Goal: Task Accomplishment & Management: Manage account settings

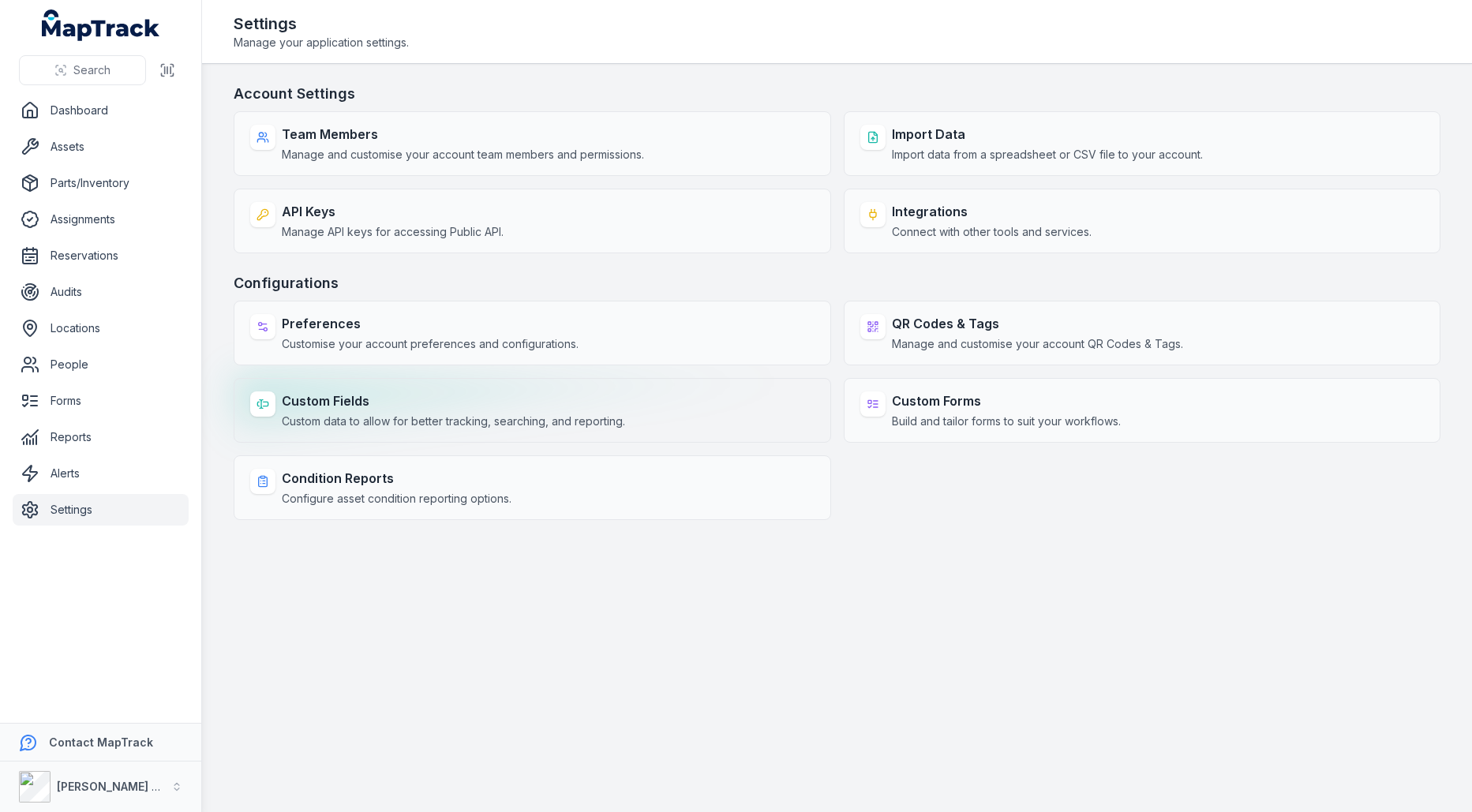
click at [457, 402] on strong "Custom Fields" at bounding box center [453, 401] width 343 height 19
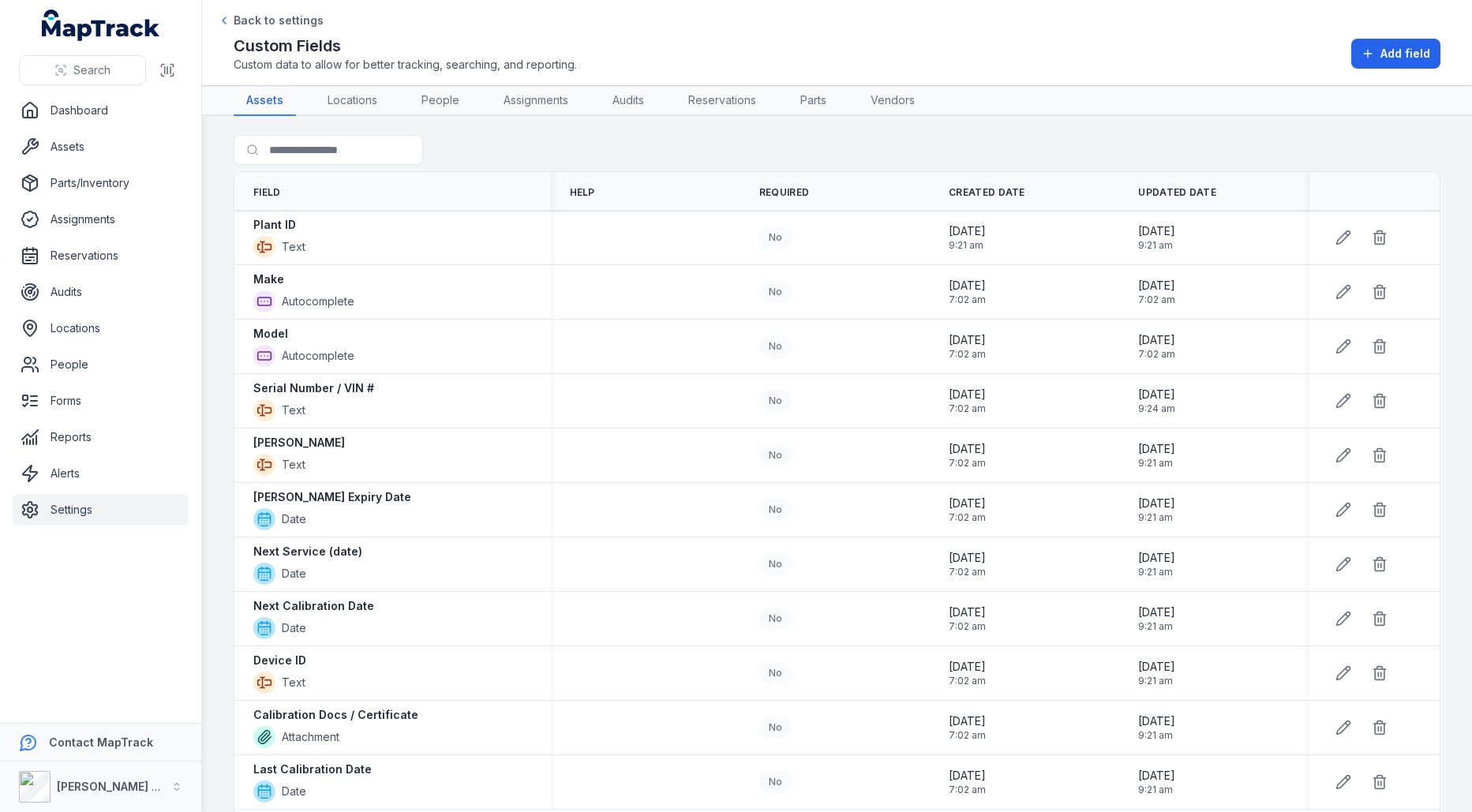
scroll to position [26, 0]
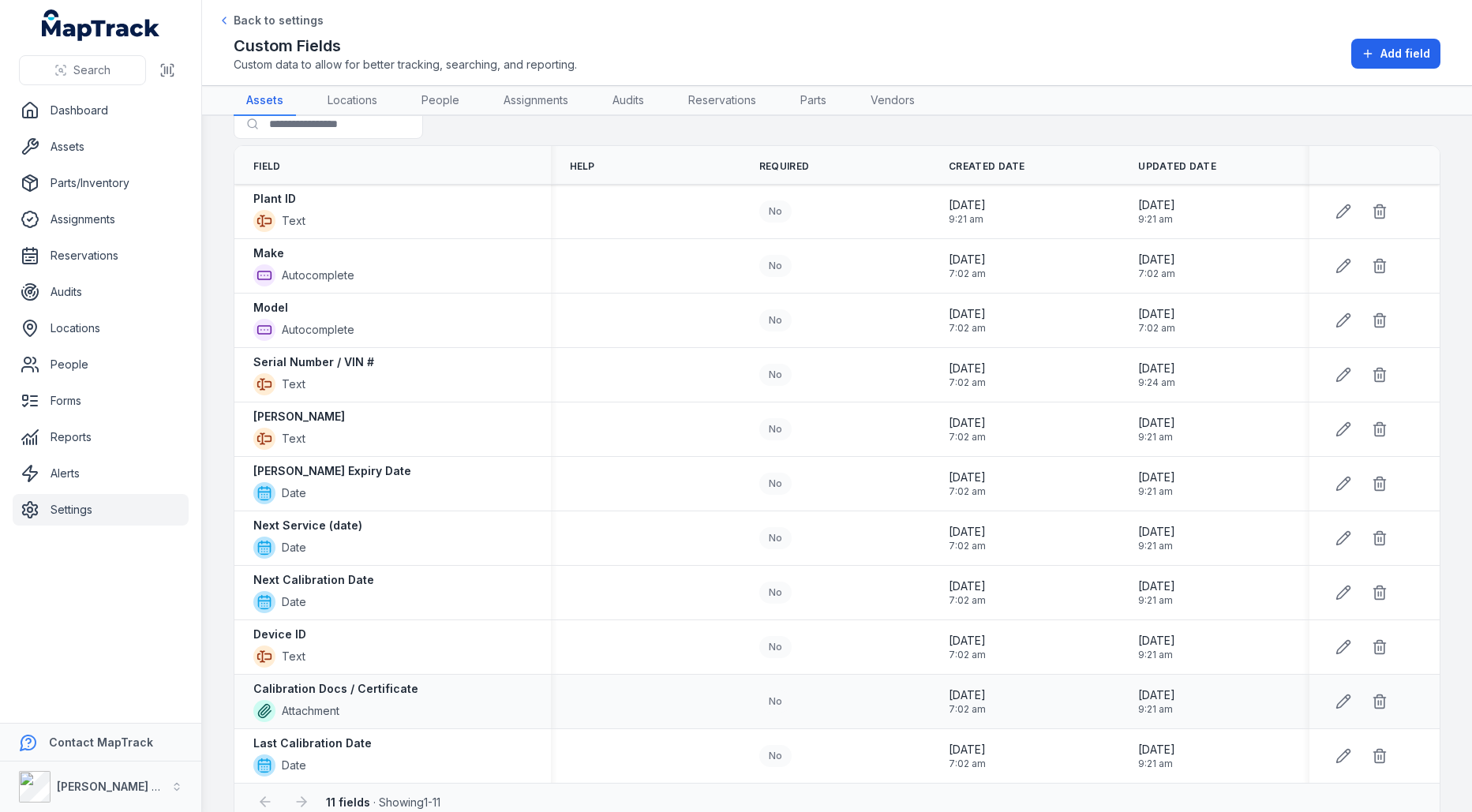
click at [360, 685] on strong "Calibration Docs / Certificate" at bounding box center [336, 689] width 165 height 16
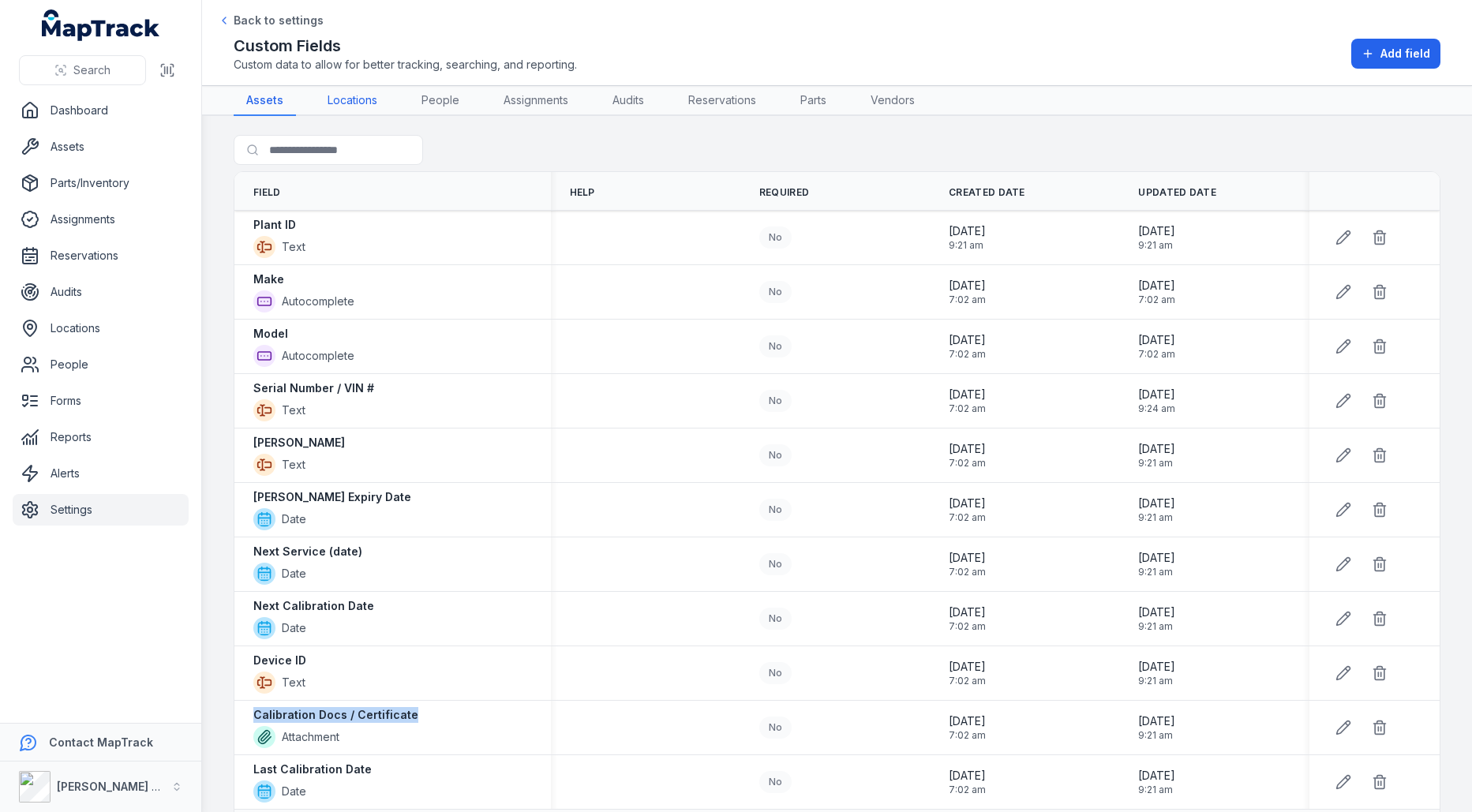
click at [372, 101] on link "Locations" at bounding box center [352, 101] width 75 height 30
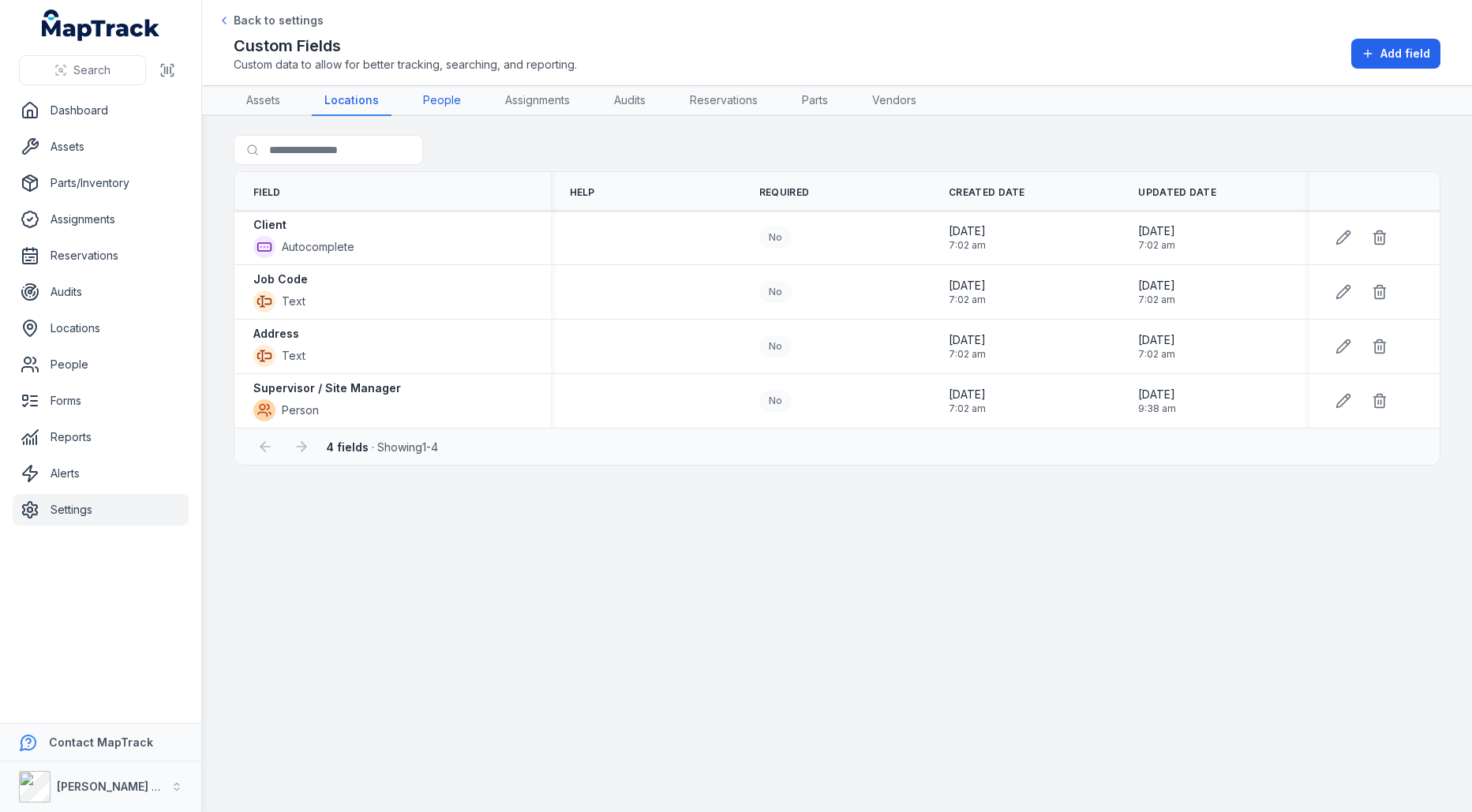
click at [452, 86] on link "People" at bounding box center [442, 101] width 63 height 30
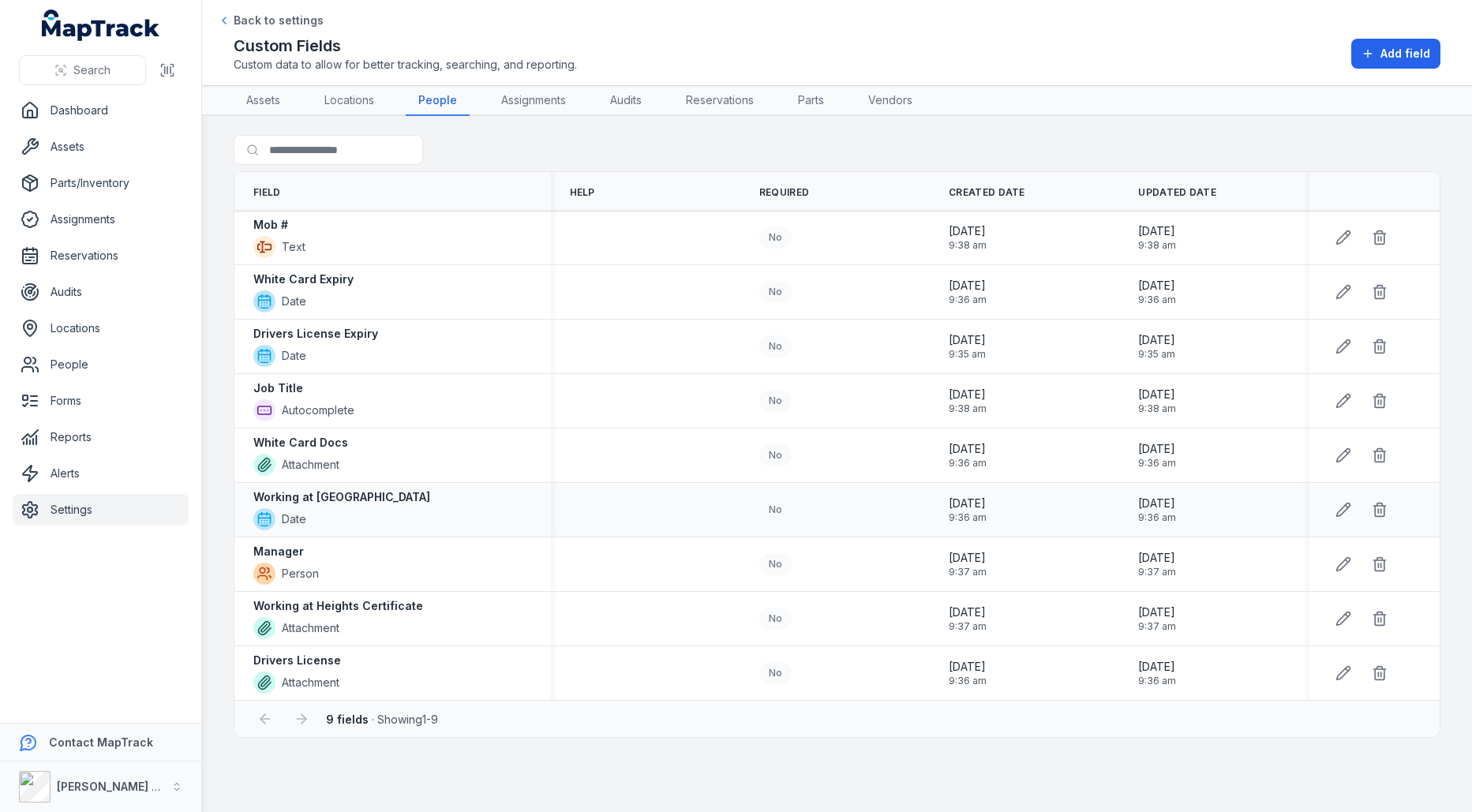
click at [343, 495] on strong "Working at [GEOGRAPHIC_DATA]" at bounding box center [342, 497] width 177 height 16
click at [1393, 55] on span "Add field" at bounding box center [1405, 54] width 50 height 16
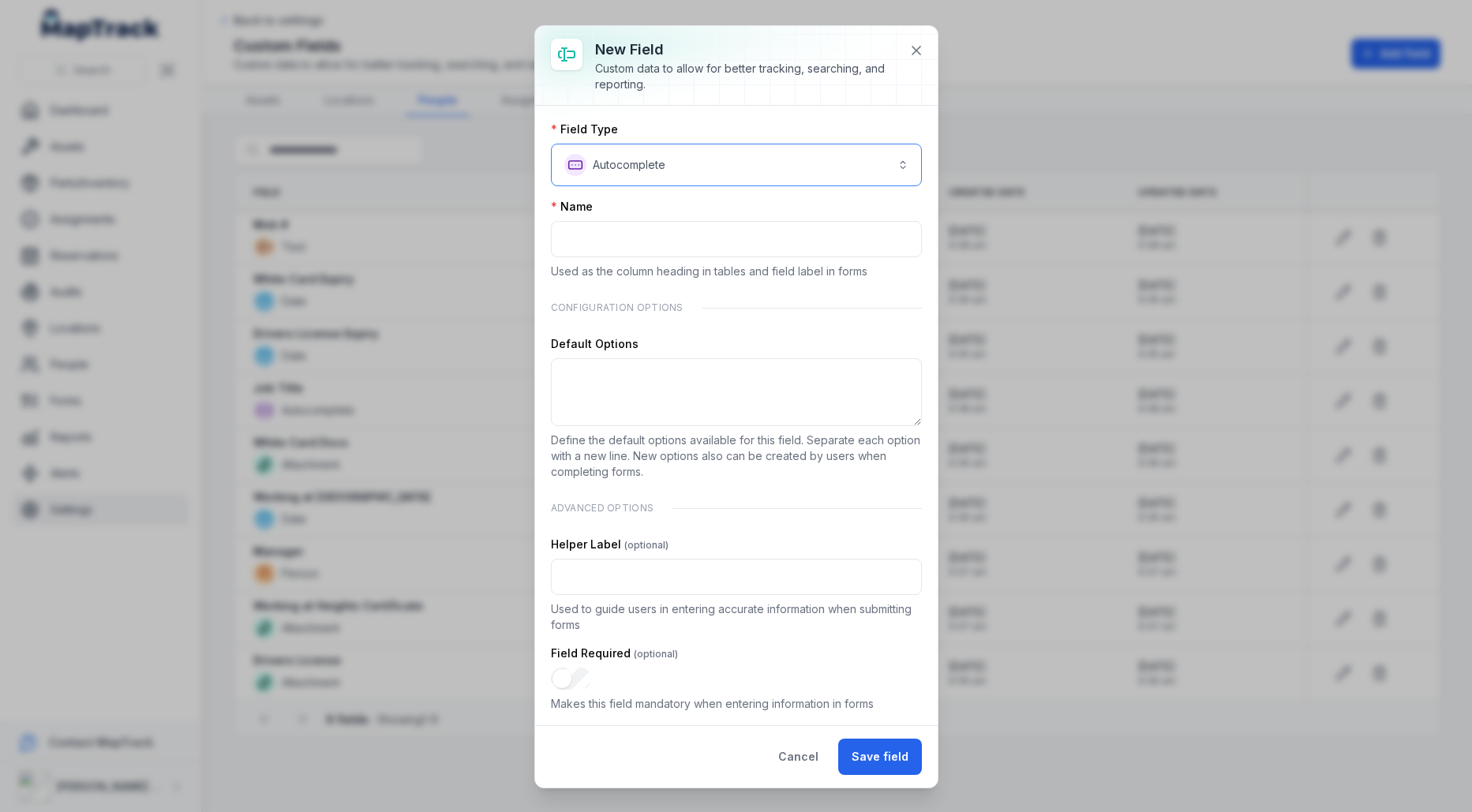
click at [862, 163] on button "**********" at bounding box center [736, 165] width 371 height 43
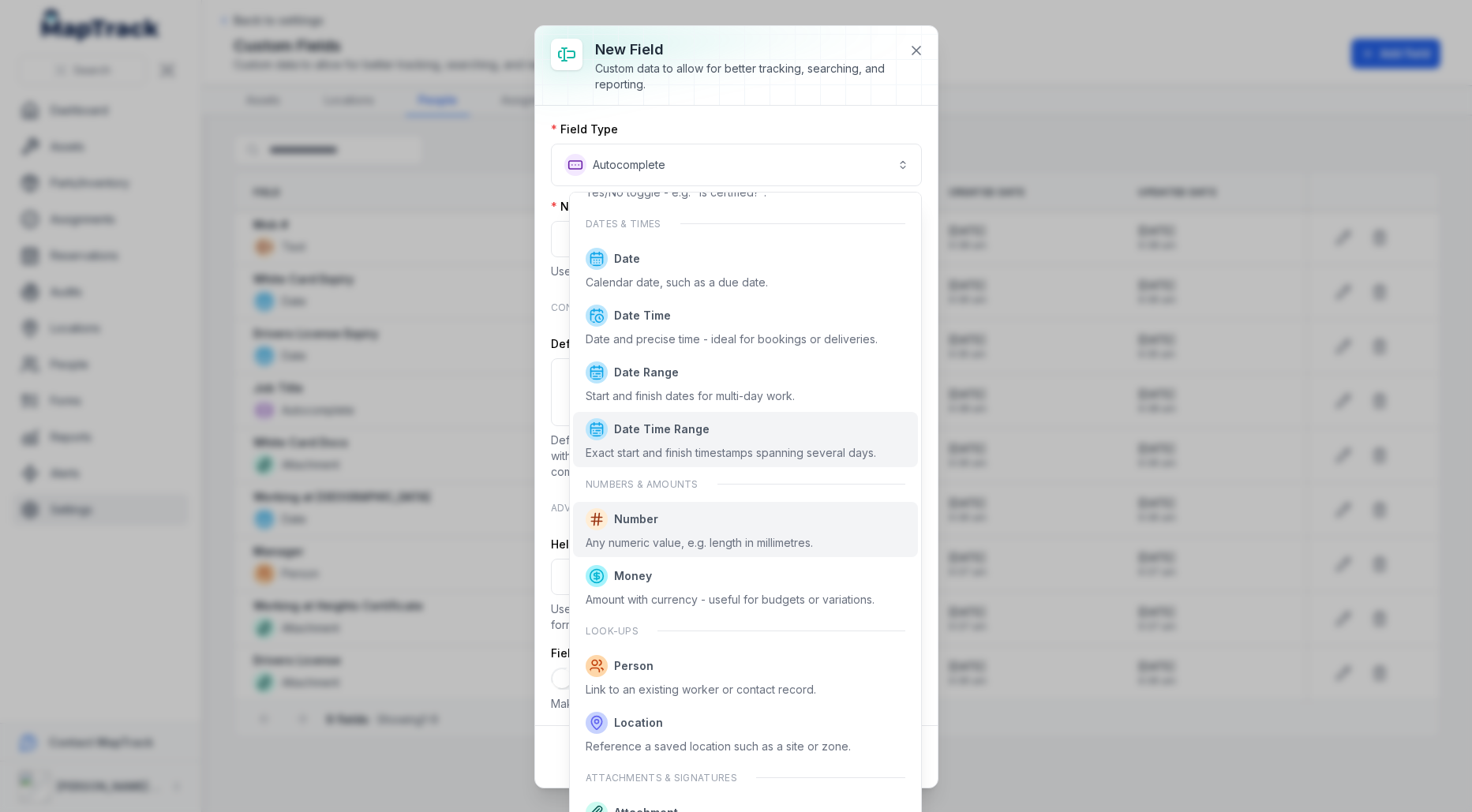
scroll to position [446, 0]
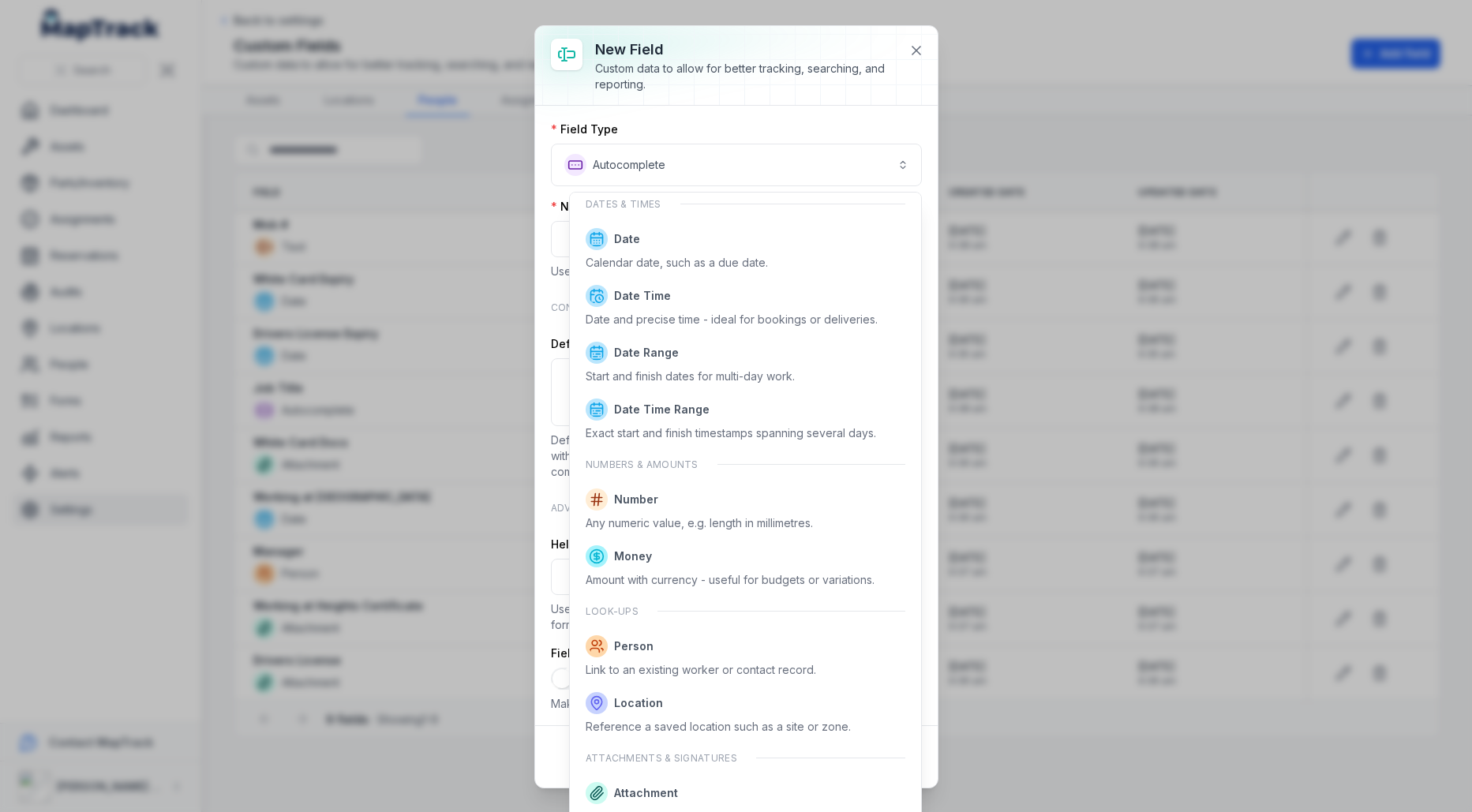
click at [906, 47] on div "**********" at bounding box center [736, 406] width 403 height 761
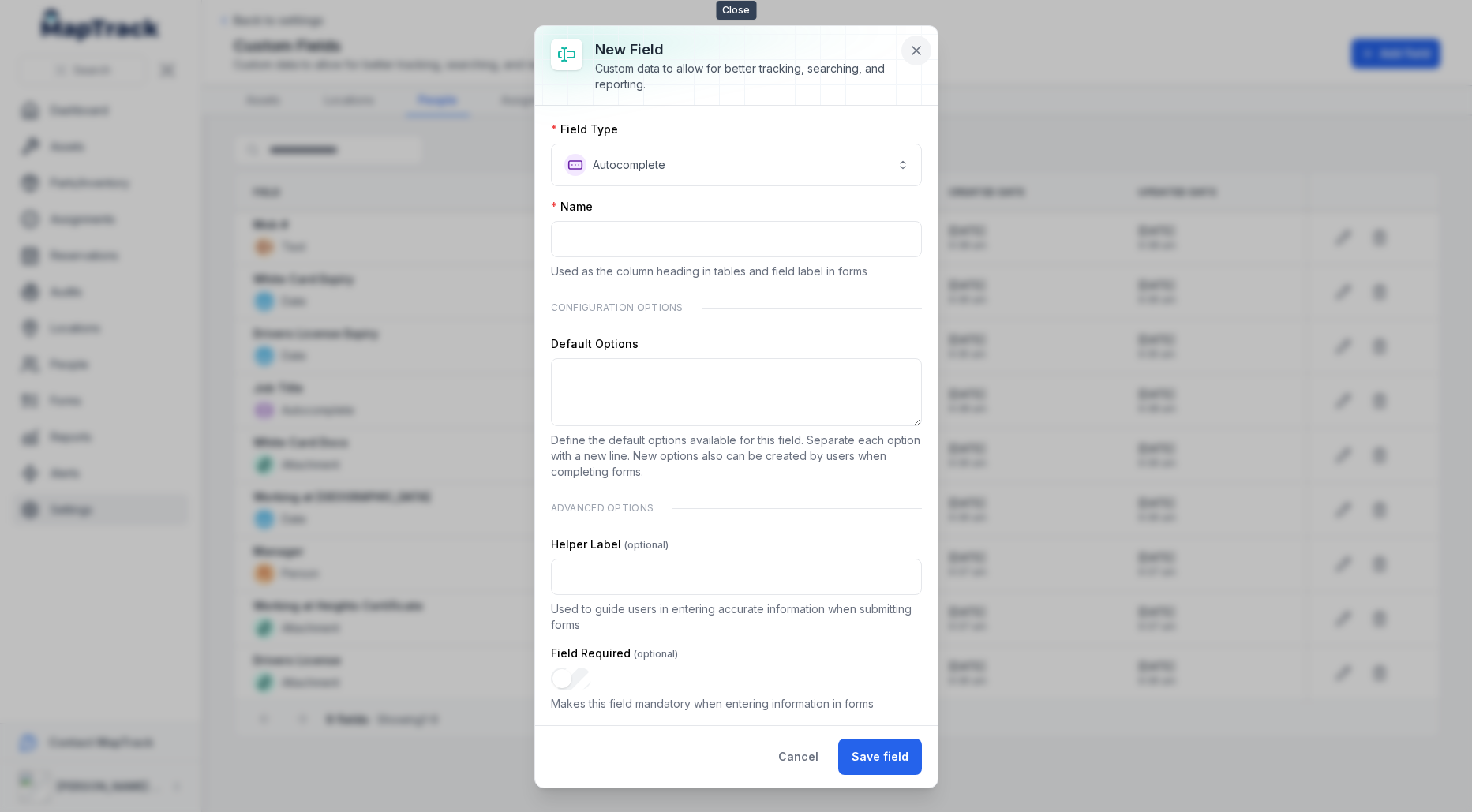
click at [916, 48] on icon at bounding box center [916, 51] width 8 height 8
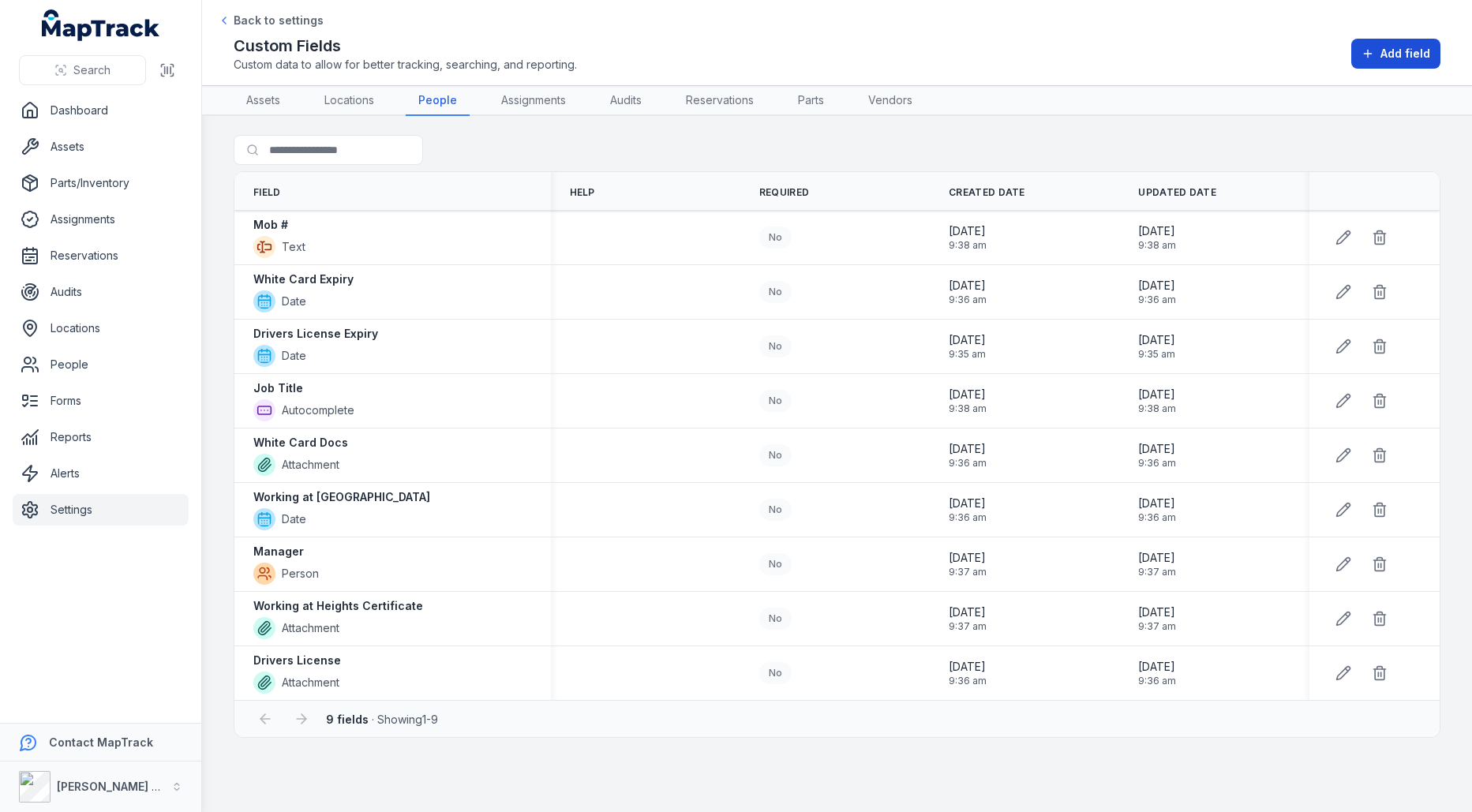
click at [1380, 61] on button "Add field" at bounding box center [1396, 54] width 90 height 30
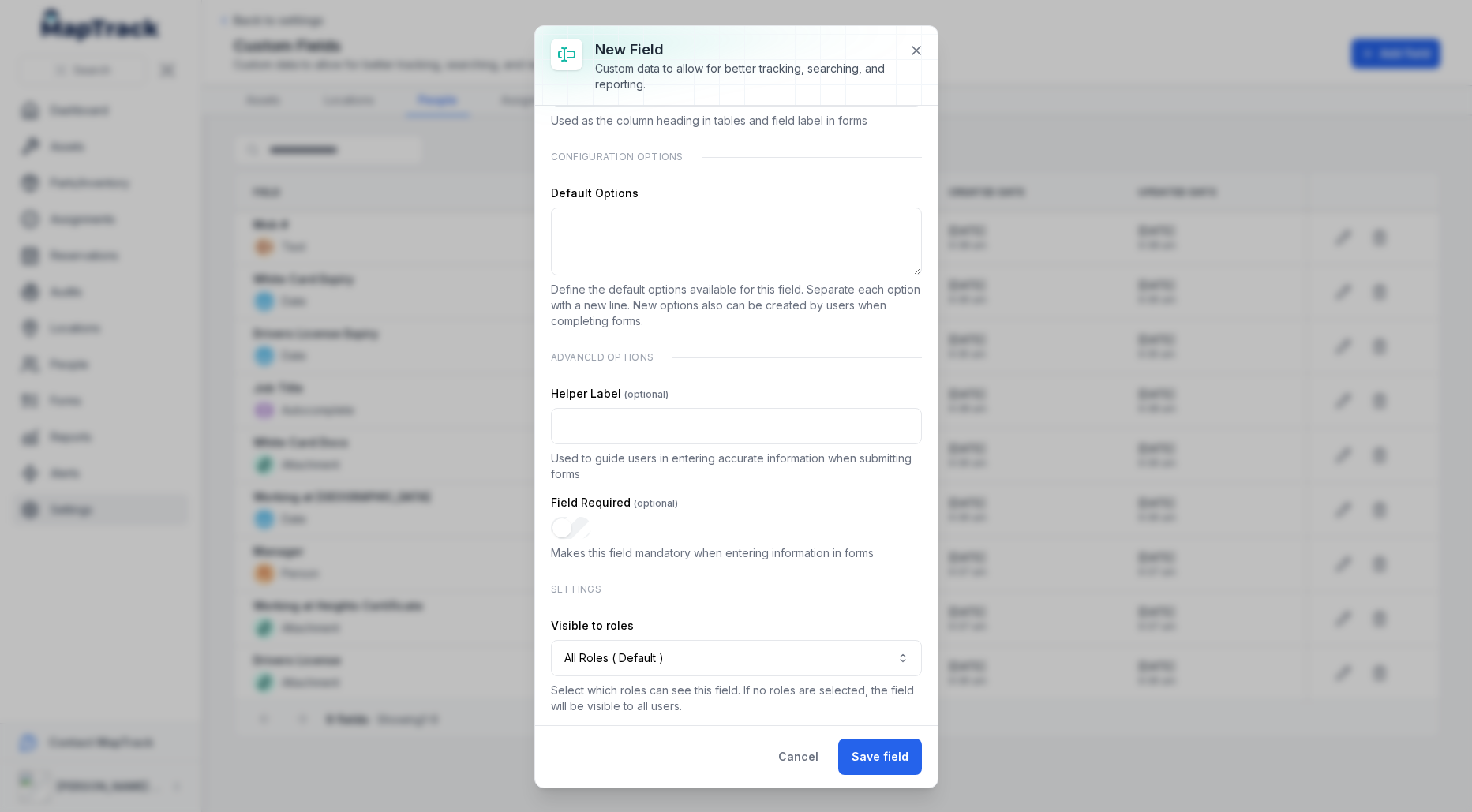
scroll to position [0, 0]
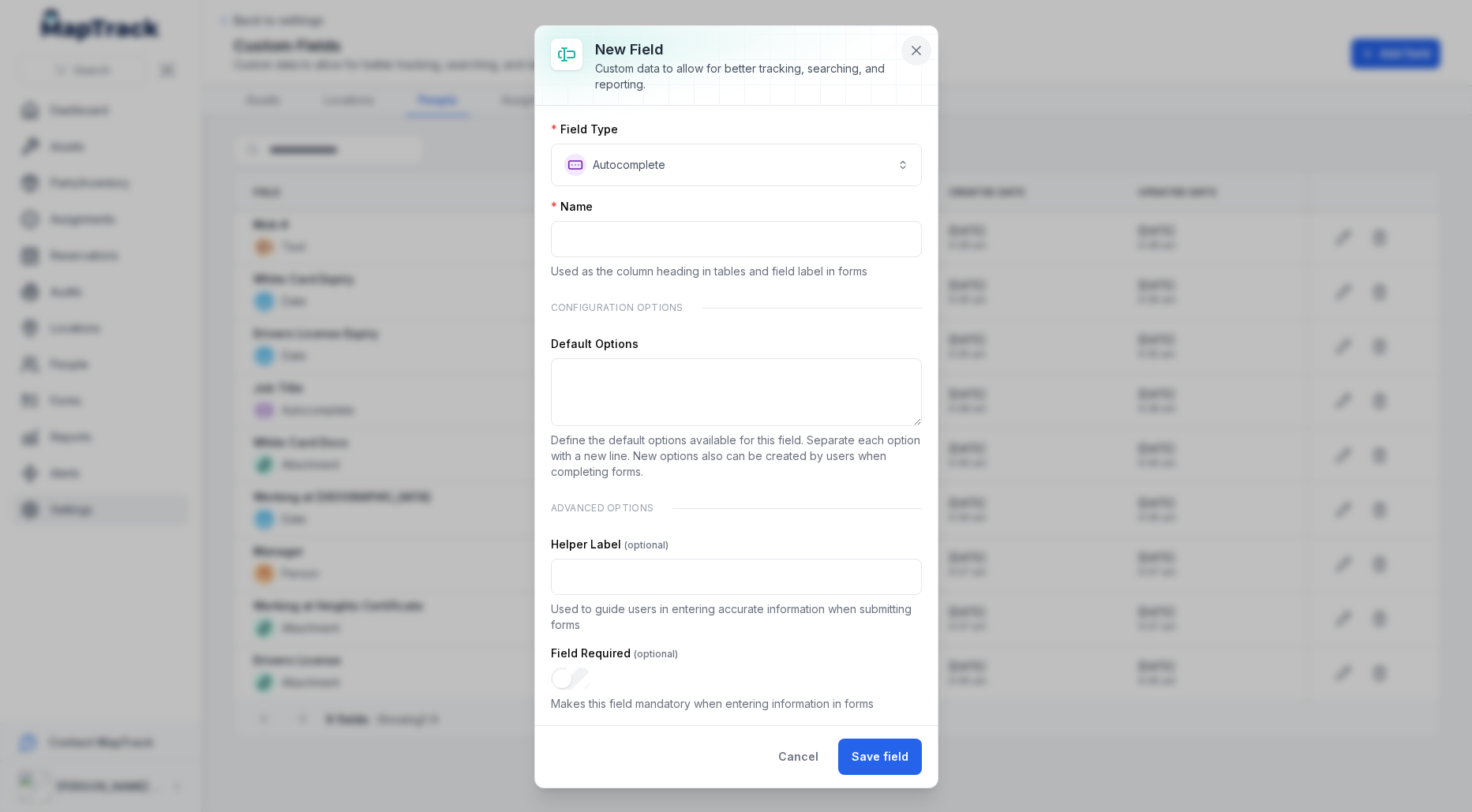
click at [901, 50] on button at bounding box center [916, 51] width 30 height 30
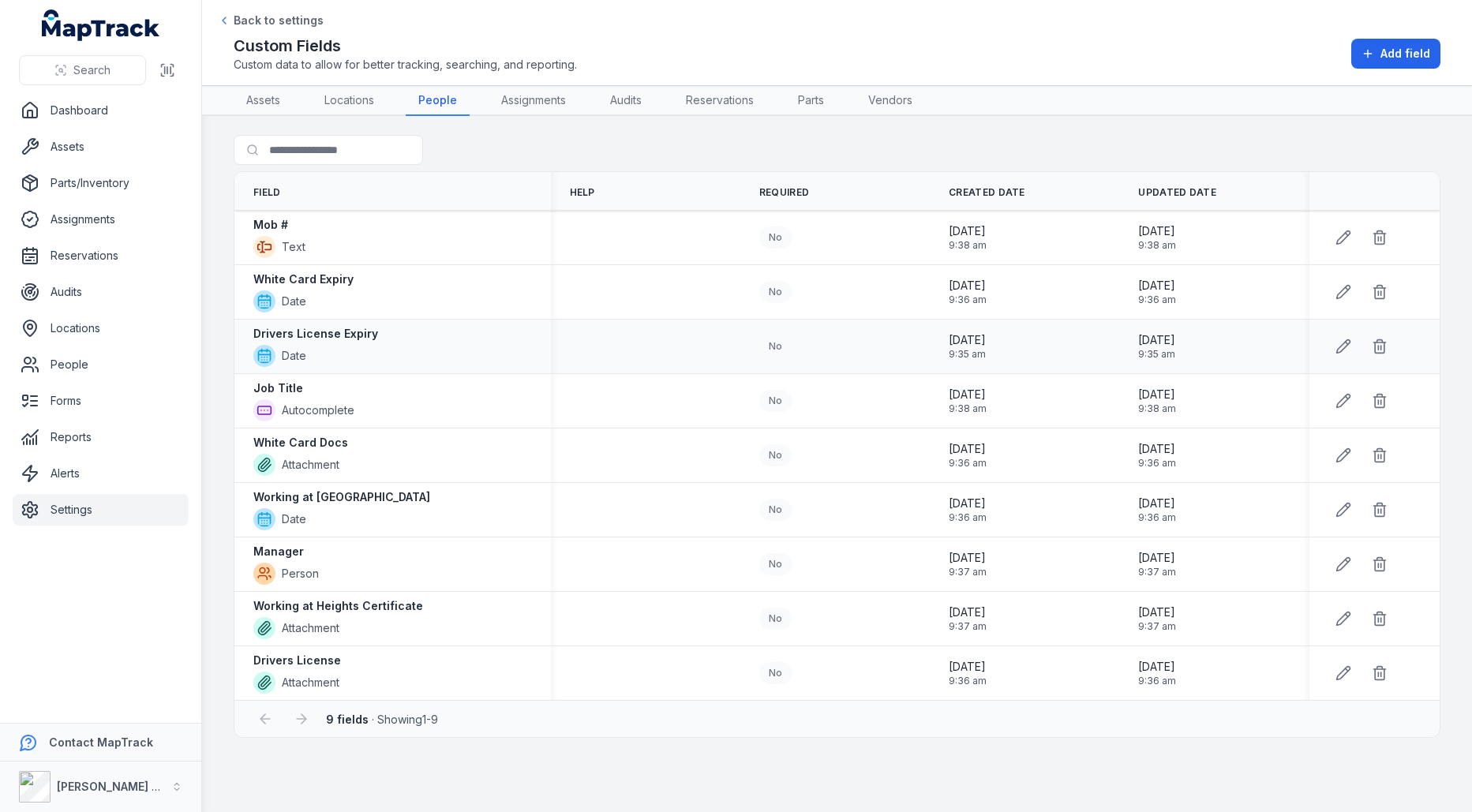
click at [835, 350] on div "No" at bounding box center [835, 346] width 151 height 22
click at [552, 94] on link "Assignments" at bounding box center [534, 101] width 90 height 30
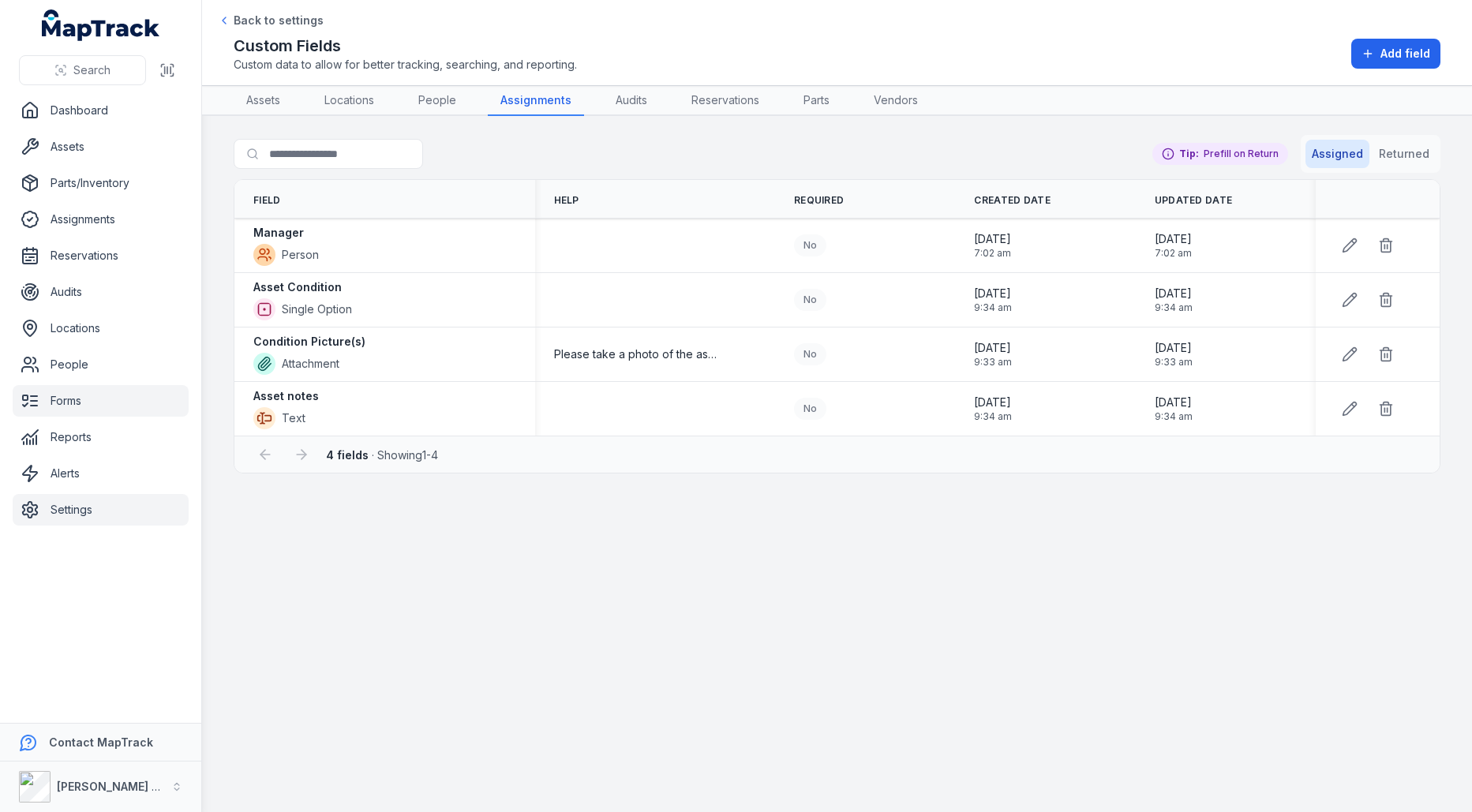
click at [134, 387] on link "Forms" at bounding box center [101, 401] width 176 height 32
click at [275, 108] on link "Assets" at bounding box center [263, 101] width 59 height 30
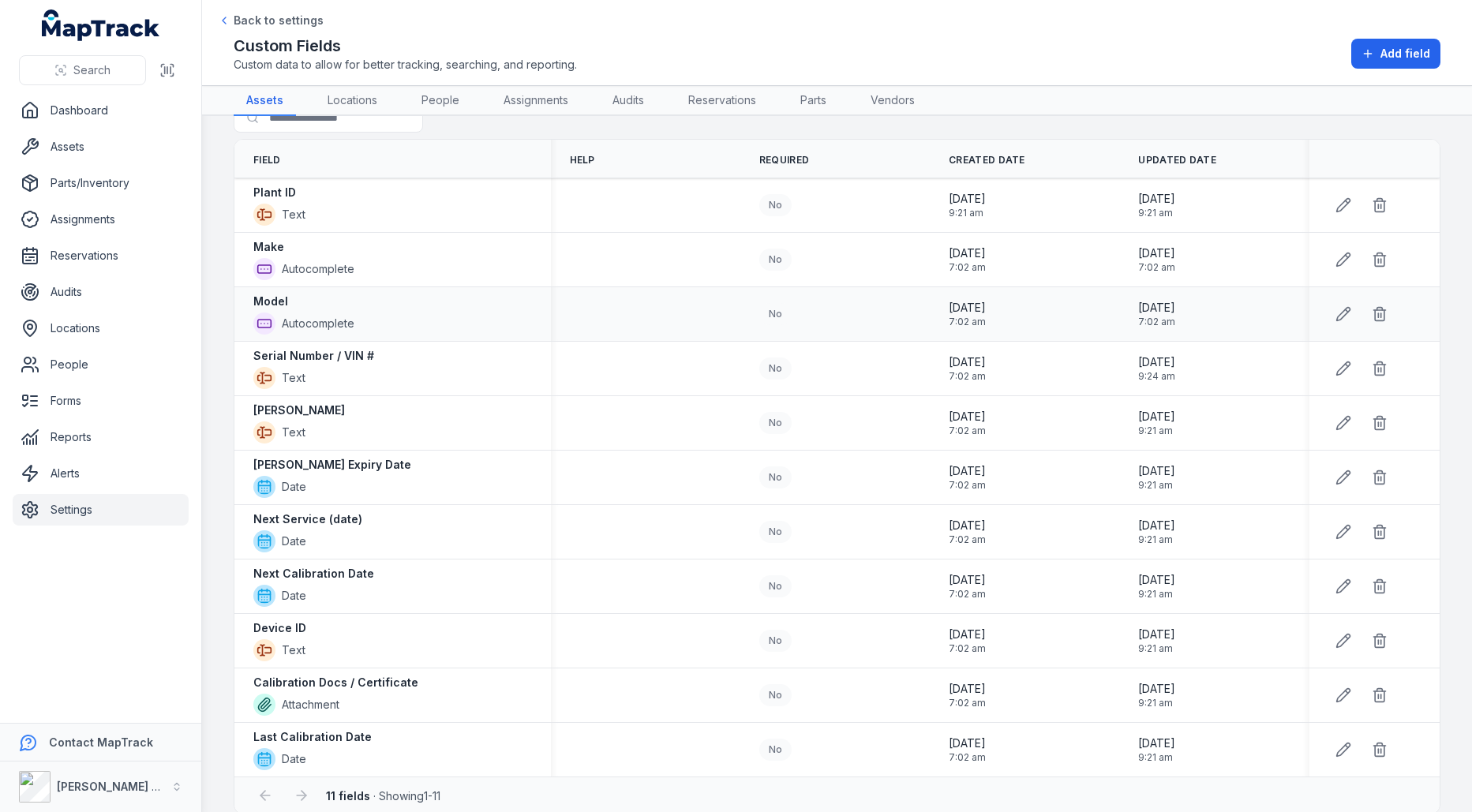
scroll to position [42, 0]
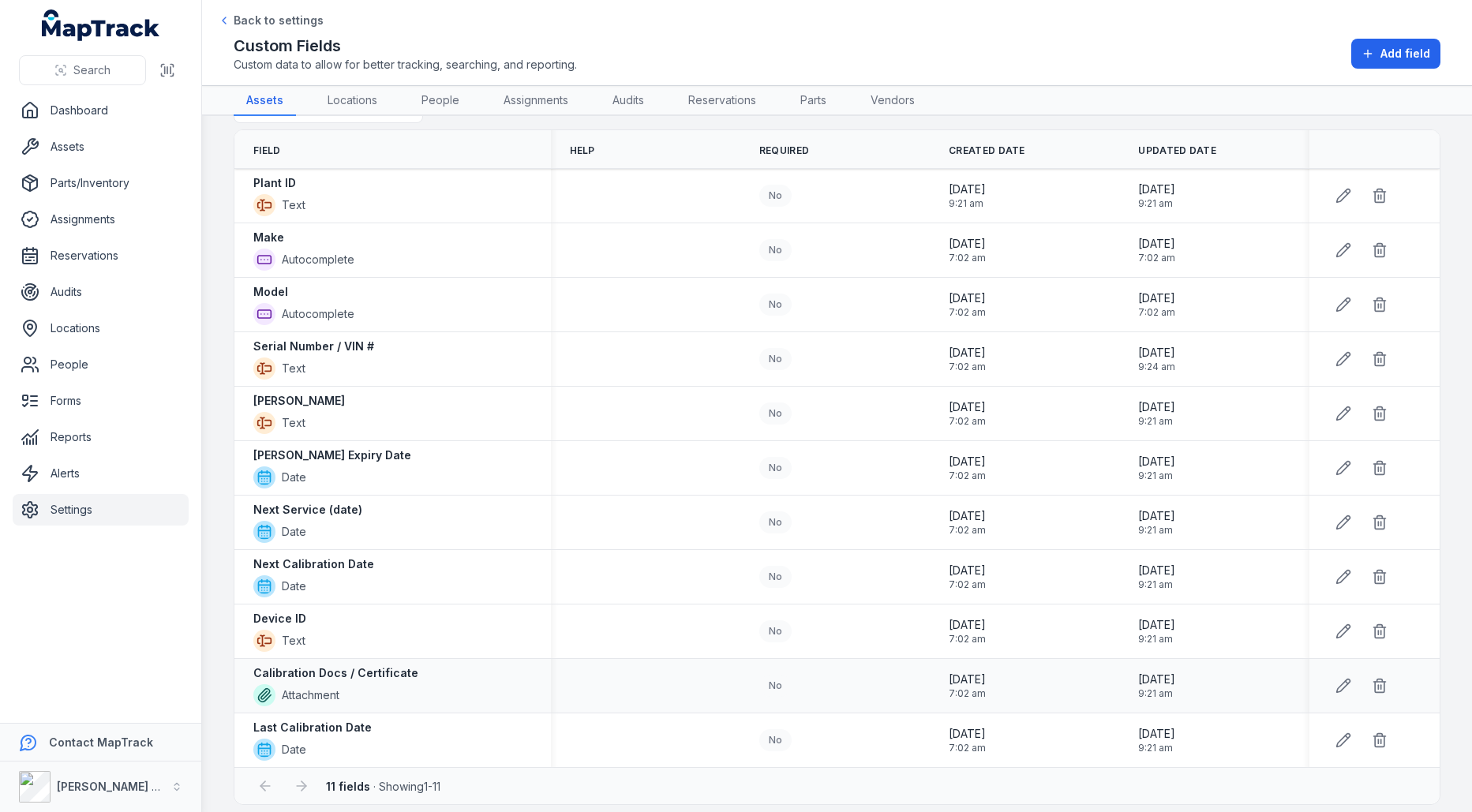
click at [328, 665] on strong "Calibration Docs / Certificate" at bounding box center [336, 673] width 165 height 16
click at [371, 665] on strong "Calibration Docs / Certificate" at bounding box center [336, 673] width 165 height 16
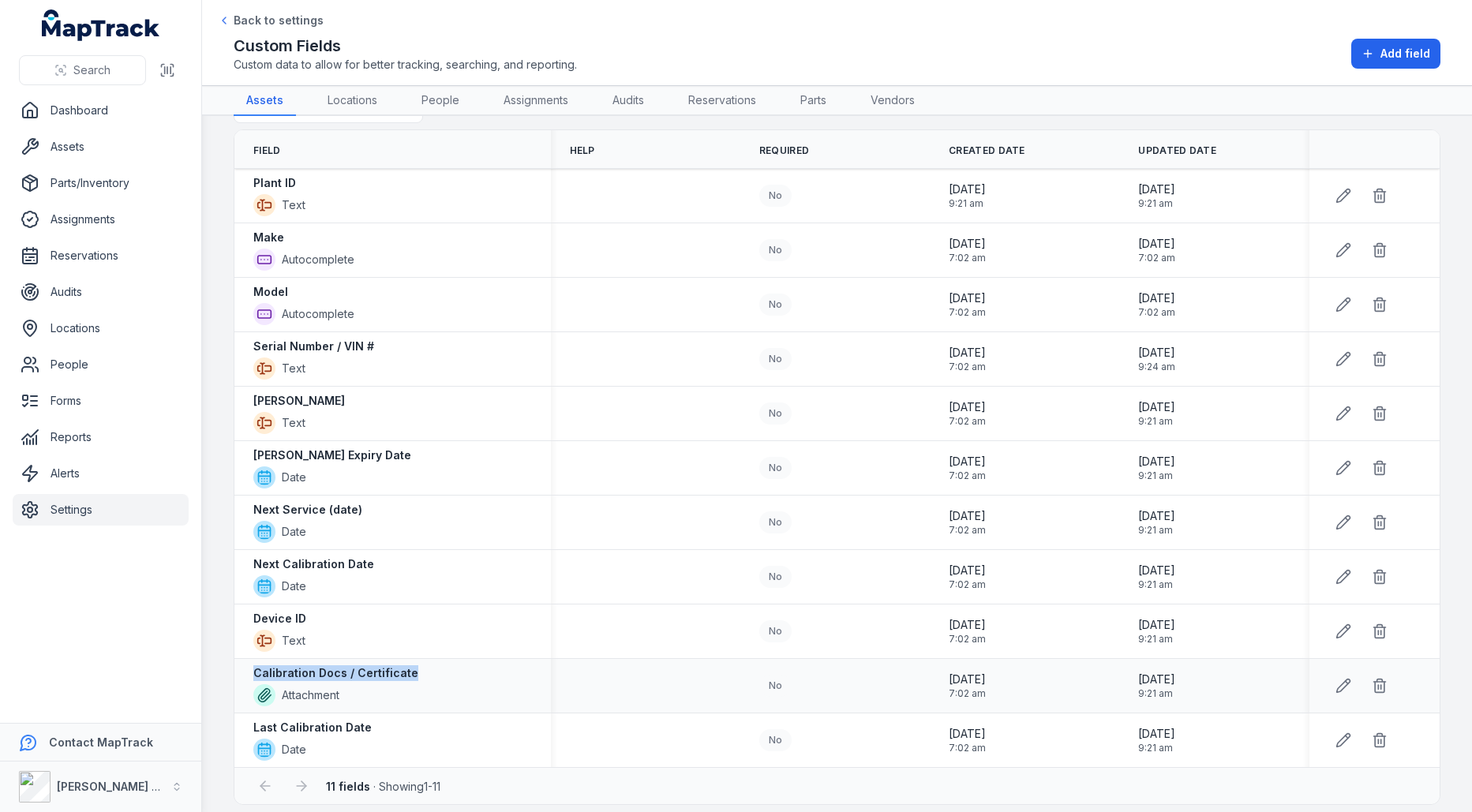
click at [371, 665] on strong "Calibration Docs / Certificate" at bounding box center [336, 673] width 165 height 16
click at [118, 160] on link "Assets" at bounding box center [101, 147] width 176 height 32
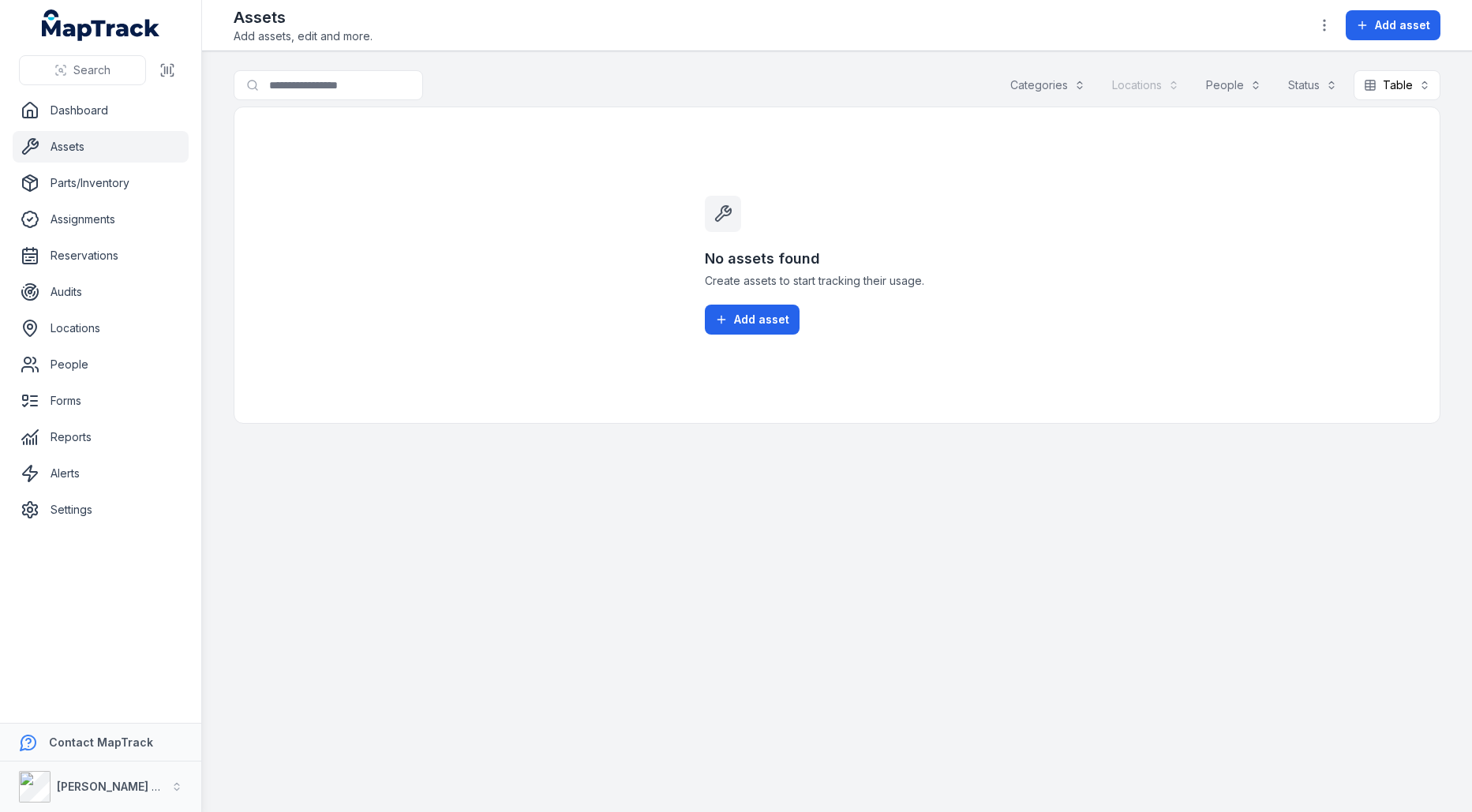
click at [414, 165] on div "No assets found Create assets to start tracking their usage. Add asset" at bounding box center [837, 265] width 1207 height 317
click at [1394, 25] on span "Add asset" at bounding box center [1403, 25] width 55 height 16
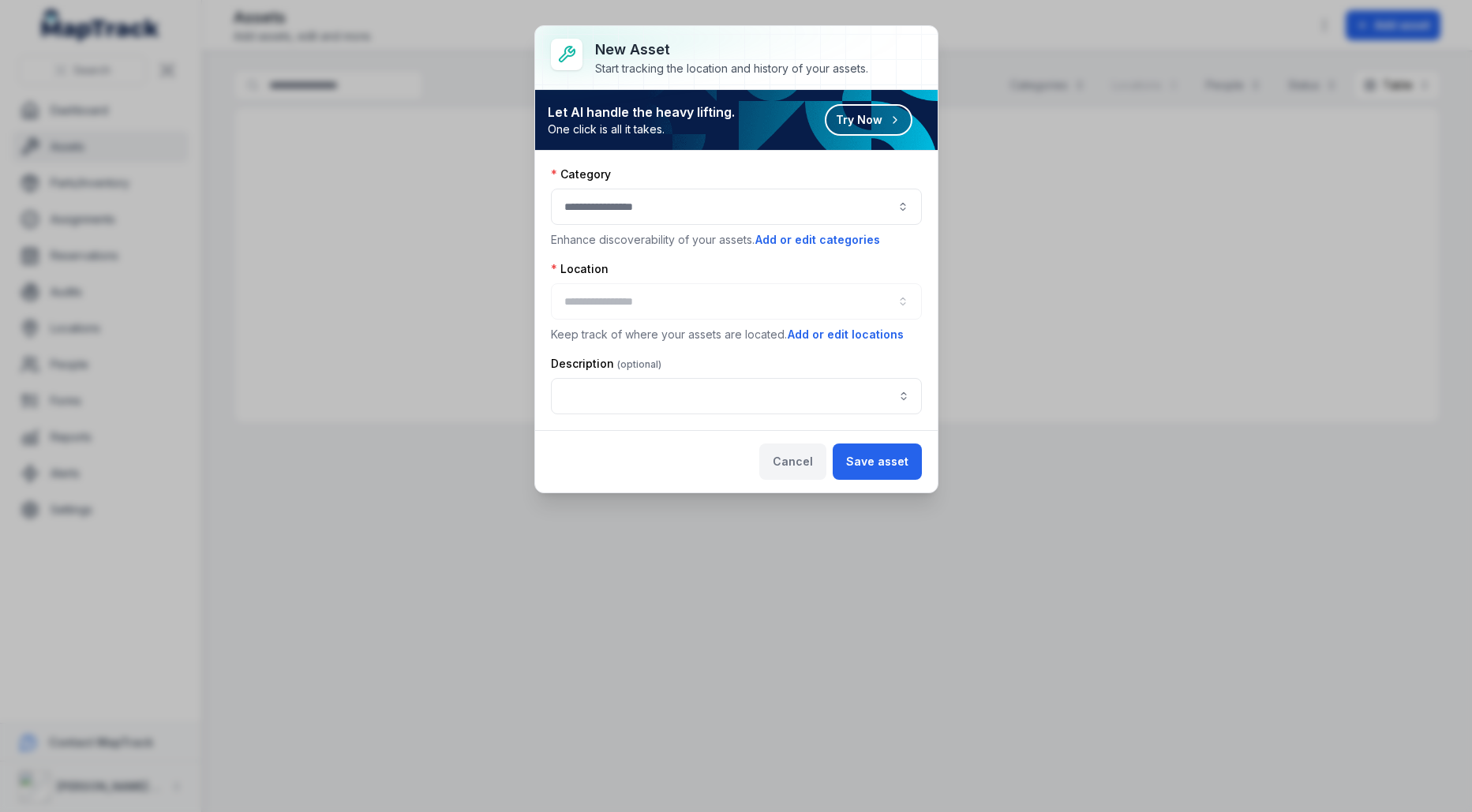
click at [817, 470] on button "Cancel" at bounding box center [793, 462] width 67 height 36
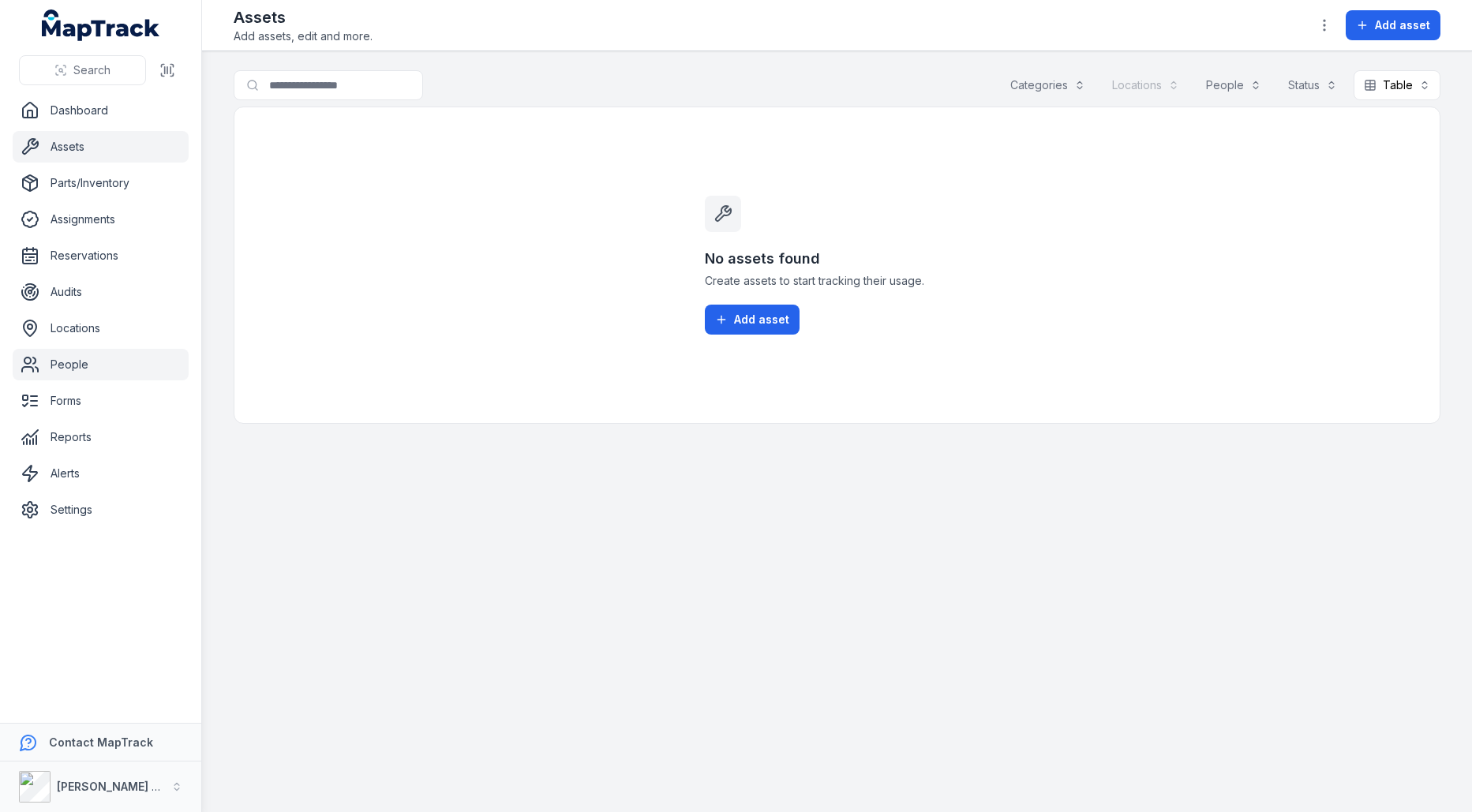
click at [128, 364] on link "People" at bounding box center [101, 364] width 176 height 32
click at [126, 401] on link "Forms" at bounding box center [101, 401] width 176 height 32
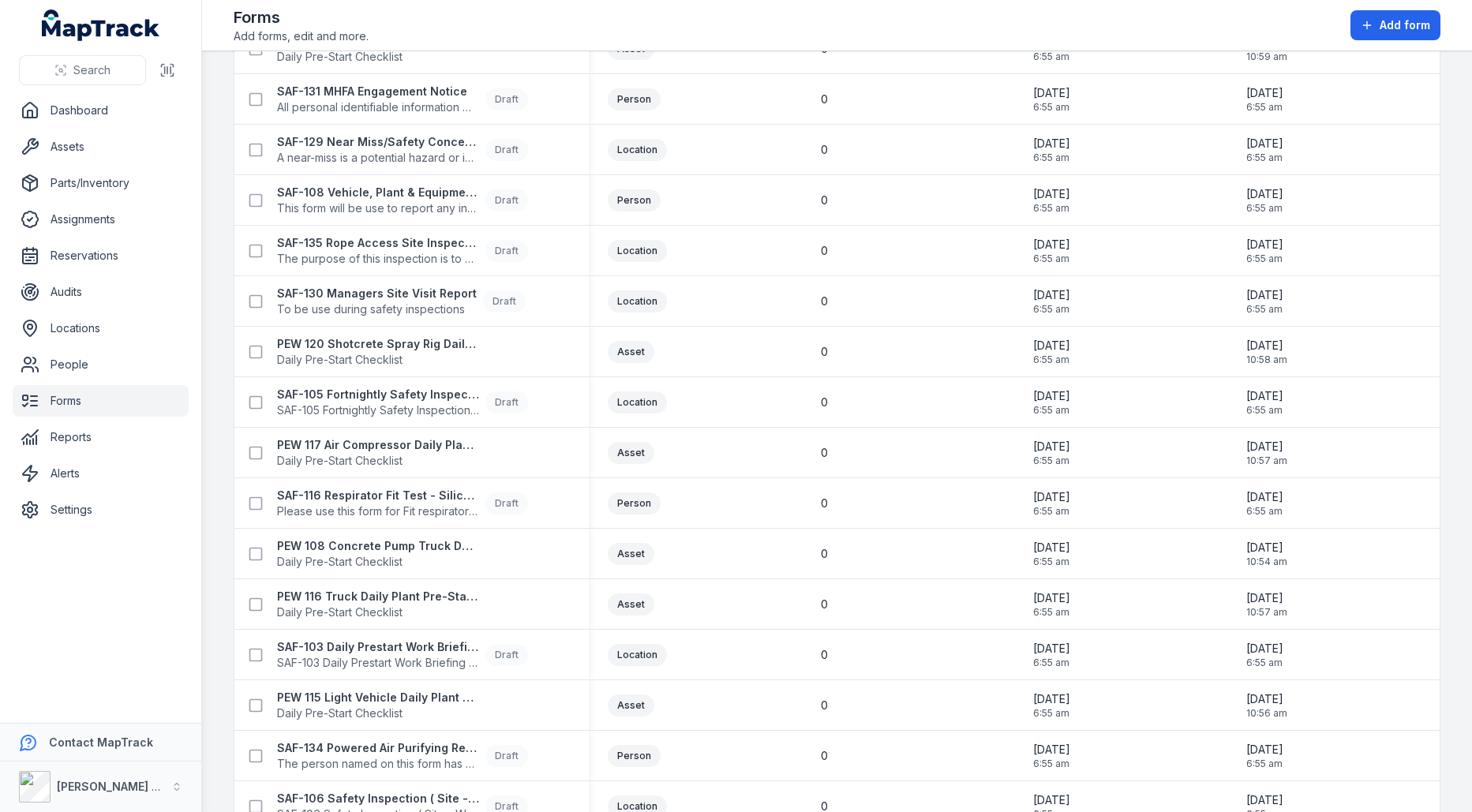
scroll to position [1065, 0]
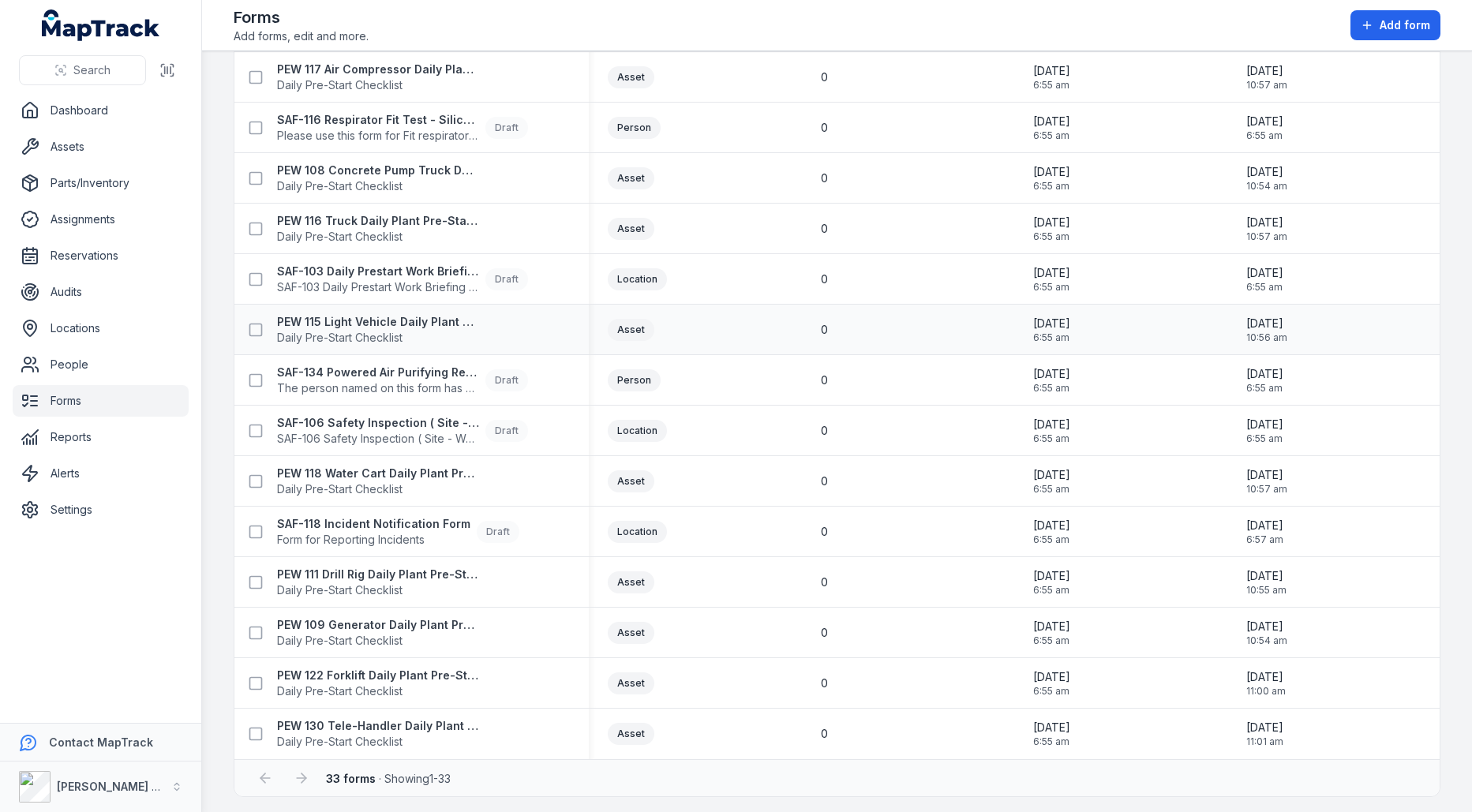
click at [717, 347] on td "Asset" at bounding box center [695, 330] width 212 height 51
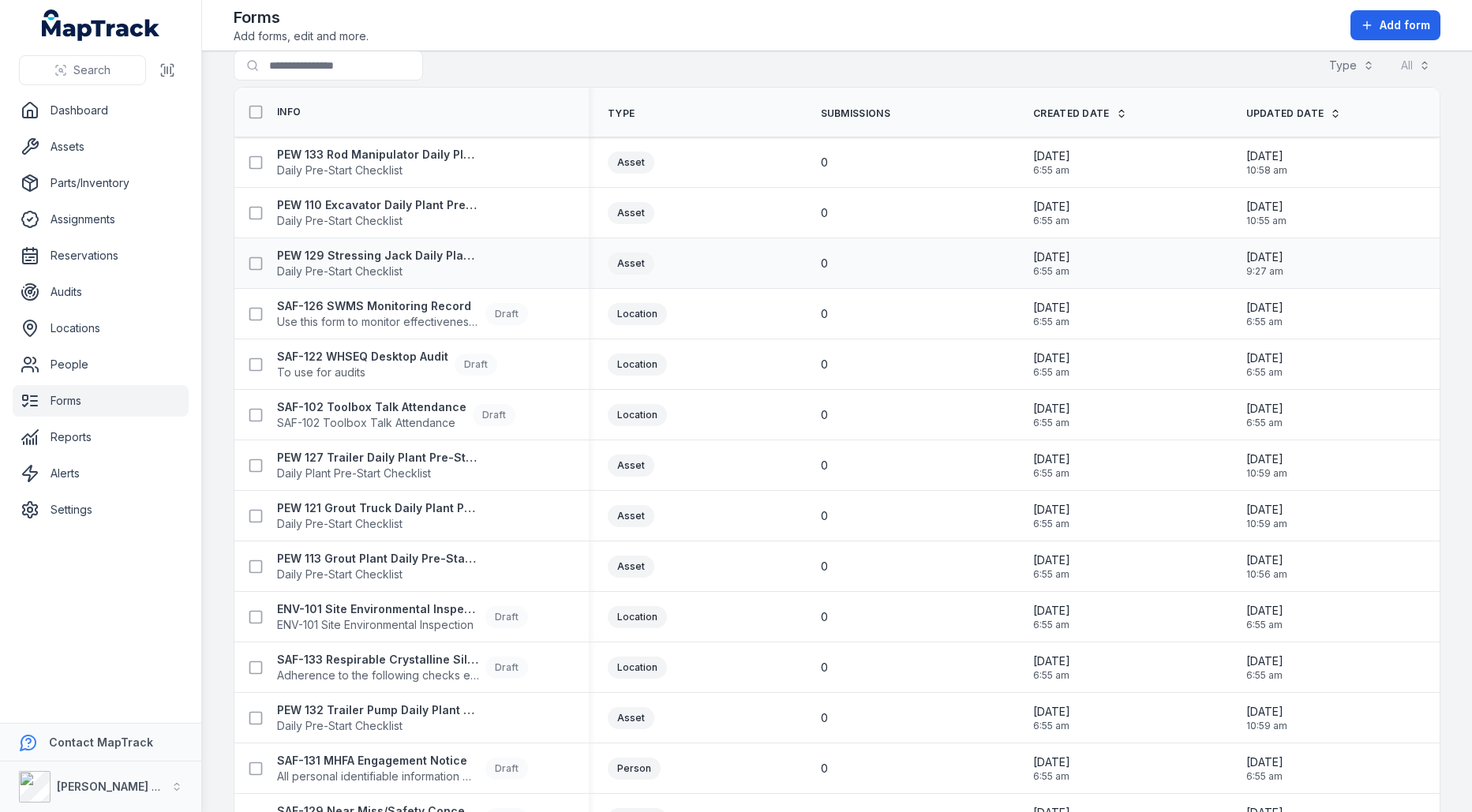
scroll to position [21, 0]
click at [394, 166] on span "Daily Pre-Start Checklist" at bounding box center [378, 170] width 202 height 16
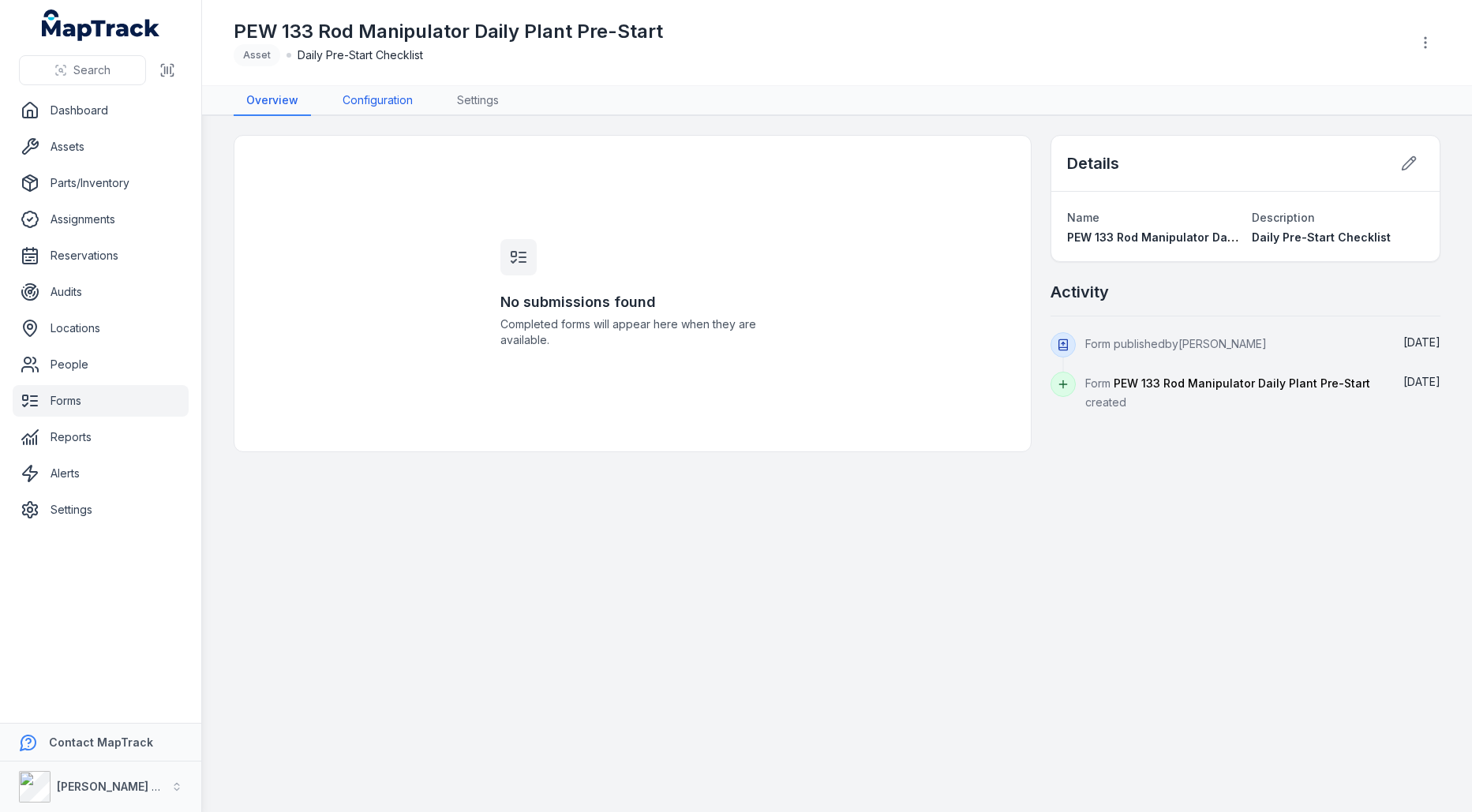
click at [411, 106] on link "Configuration" at bounding box center [377, 101] width 96 height 30
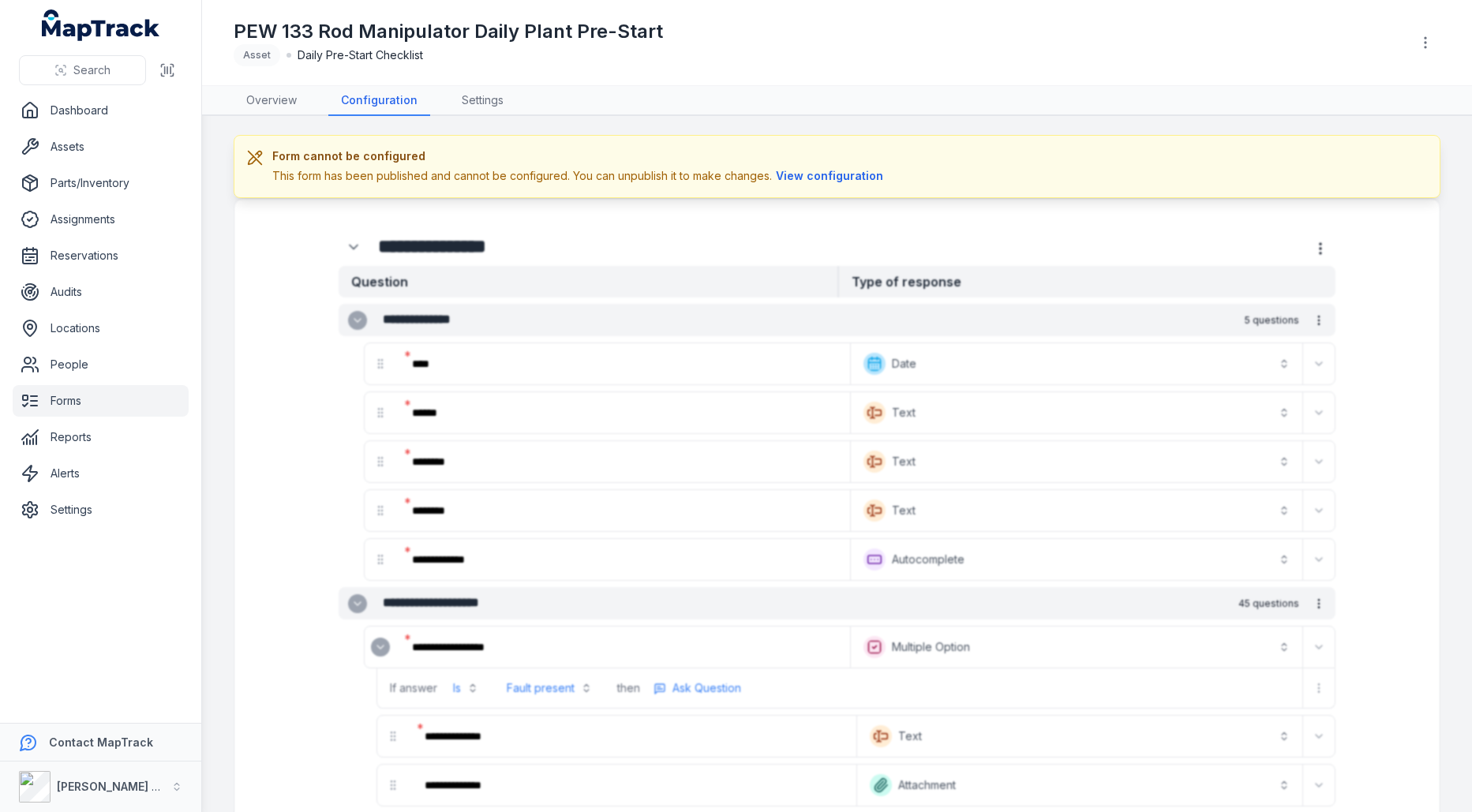
click at [1408, 36] on div "PEW 133 Rod Manipulator Daily Plant Pre-Start Asset Daily Pre-Start Checklist" at bounding box center [837, 43] width 1207 height 73
click at [1415, 37] on button "button" at bounding box center [1426, 43] width 30 height 30
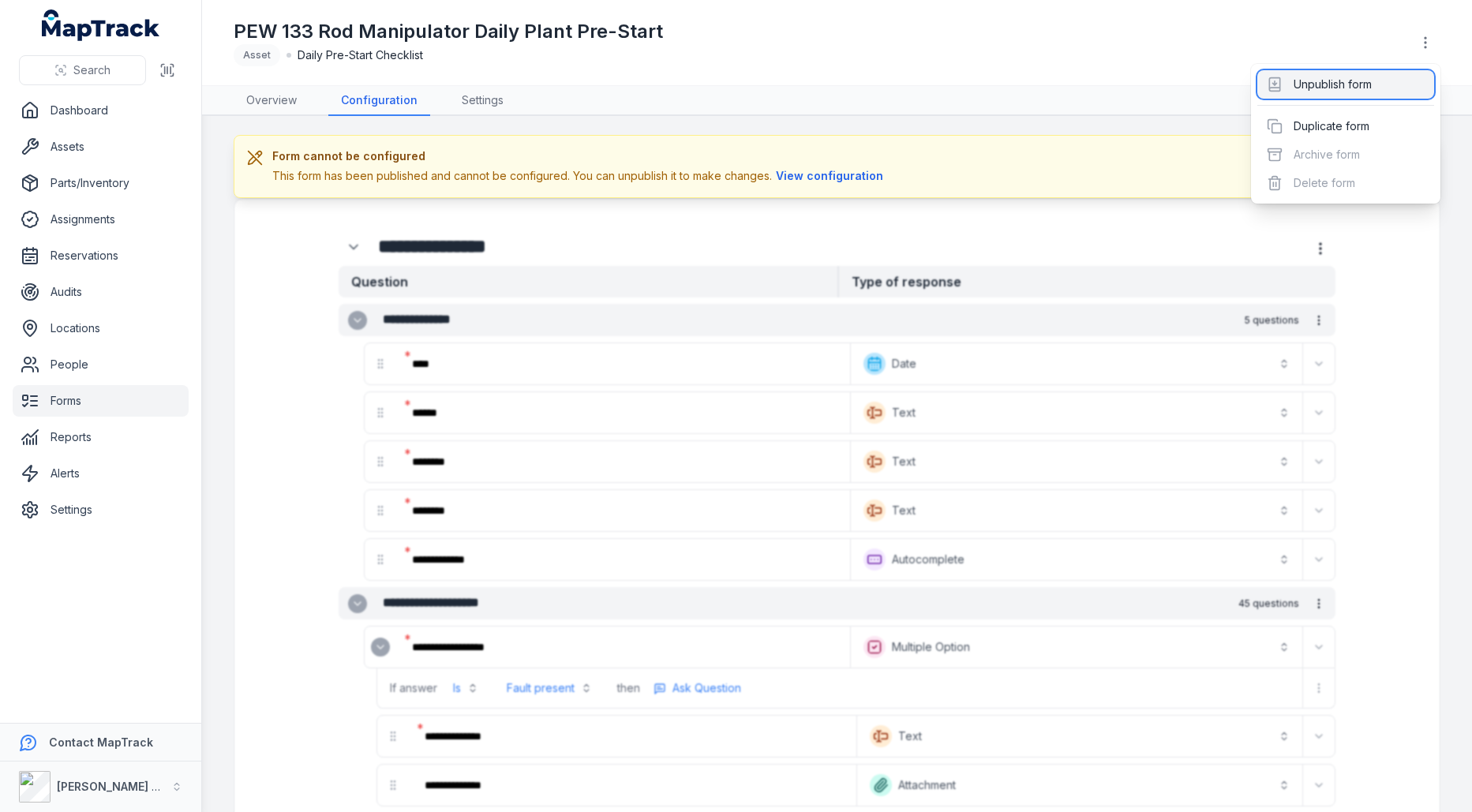
click at [1359, 79] on div "Unpublish form" at bounding box center [1346, 85] width 177 height 29
